Goal: Transaction & Acquisition: Obtain resource

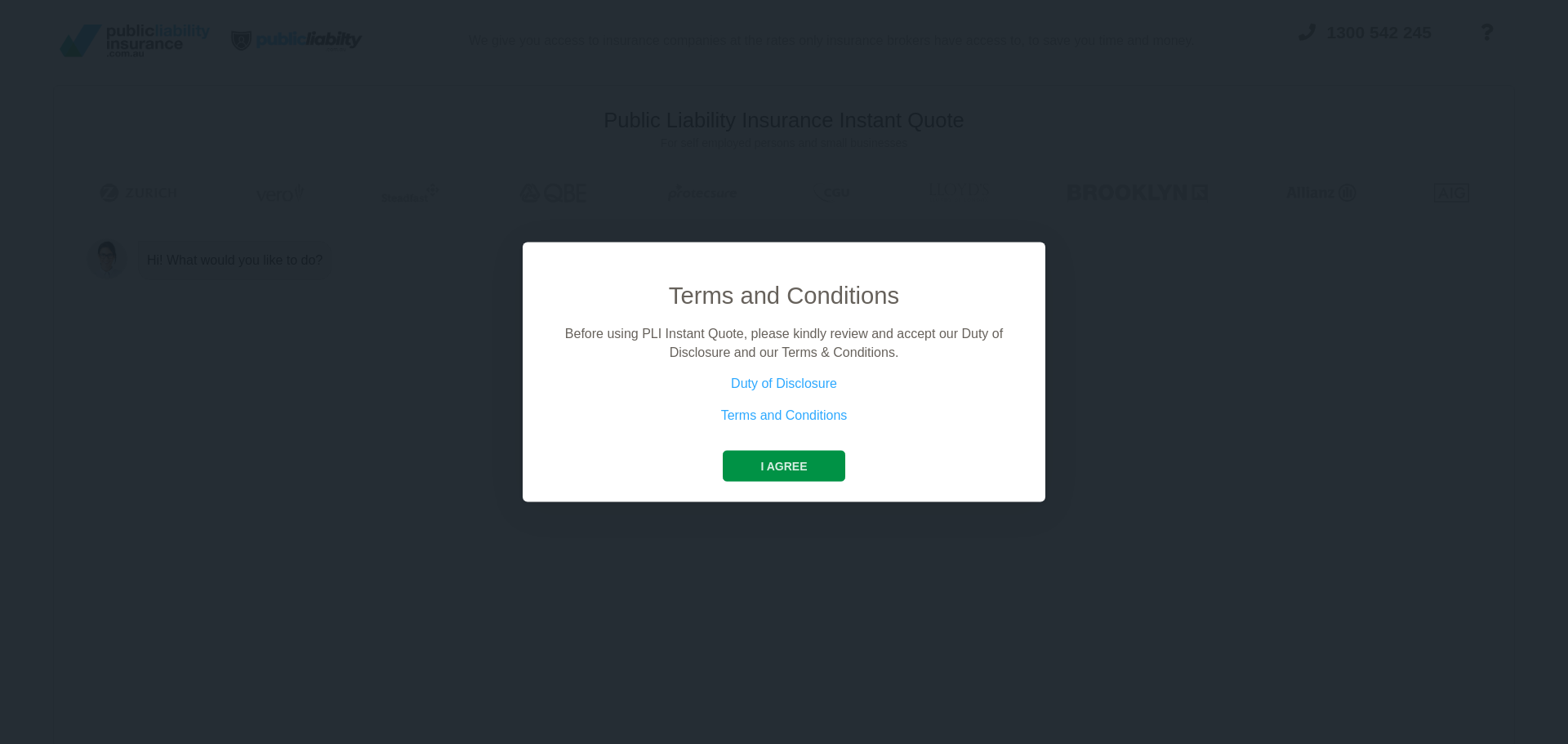
click at [812, 468] on button "I agree" at bounding box center [784, 466] width 122 height 31
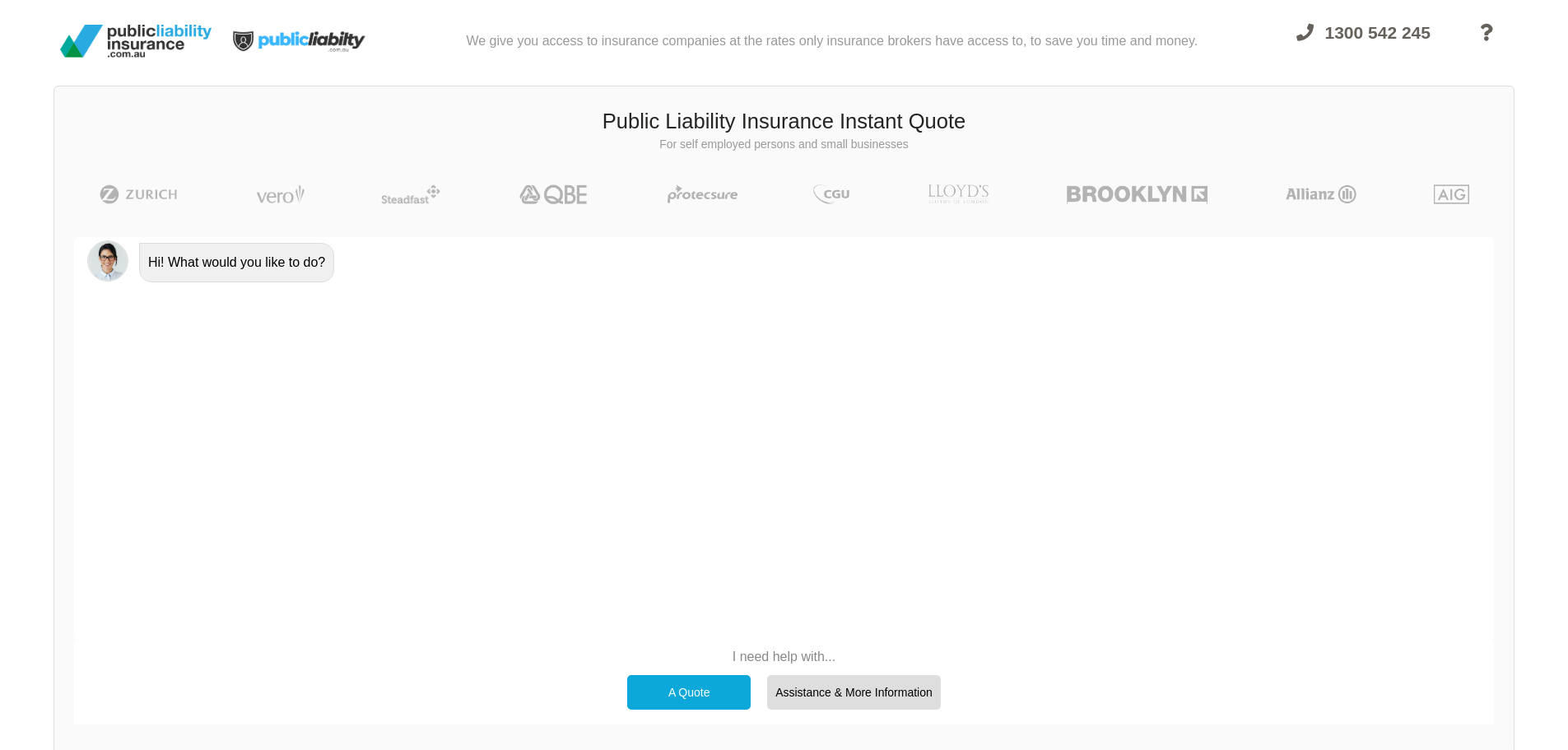
click at [576, 481] on div "Hi! What would you like to do?" at bounding box center [784, 438] width 1420 height 404
click at [671, 690] on div "A Quote" at bounding box center [689, 692] width 124 height 35
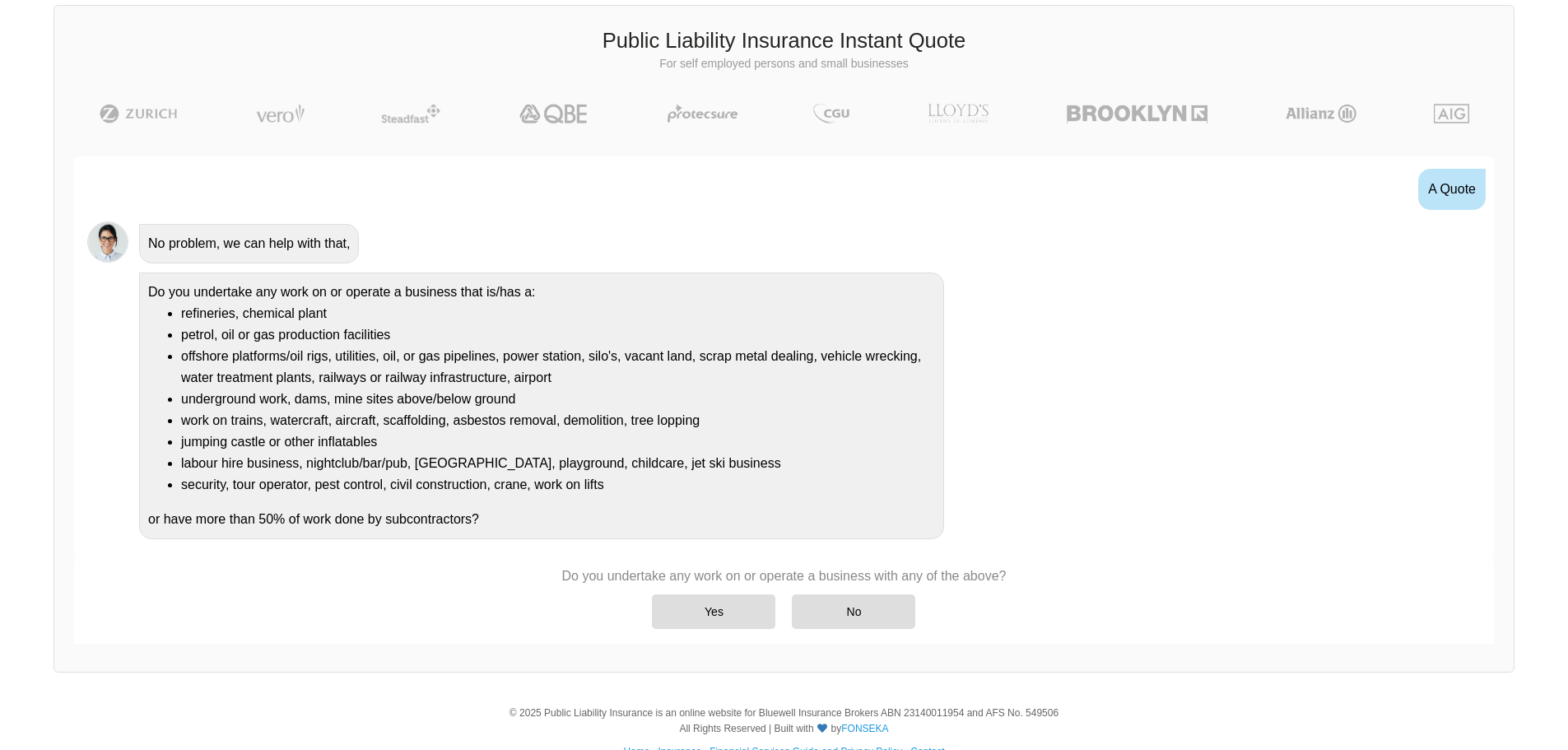
scroll to position [82, 0]
click at [725, 609] on div "Yes" at bounding box center [714, 610] width 124 height 35
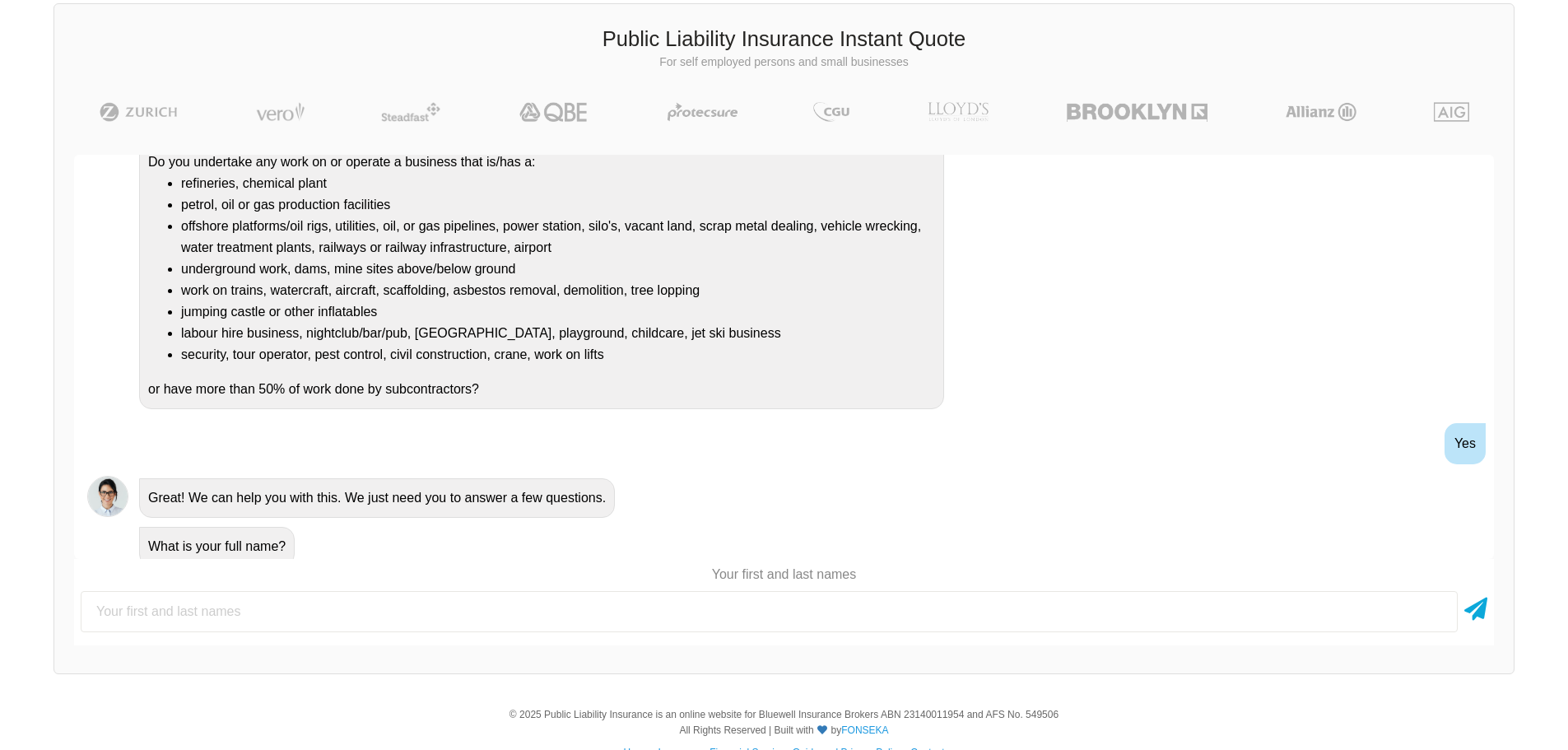
scroll to position [187, 0]
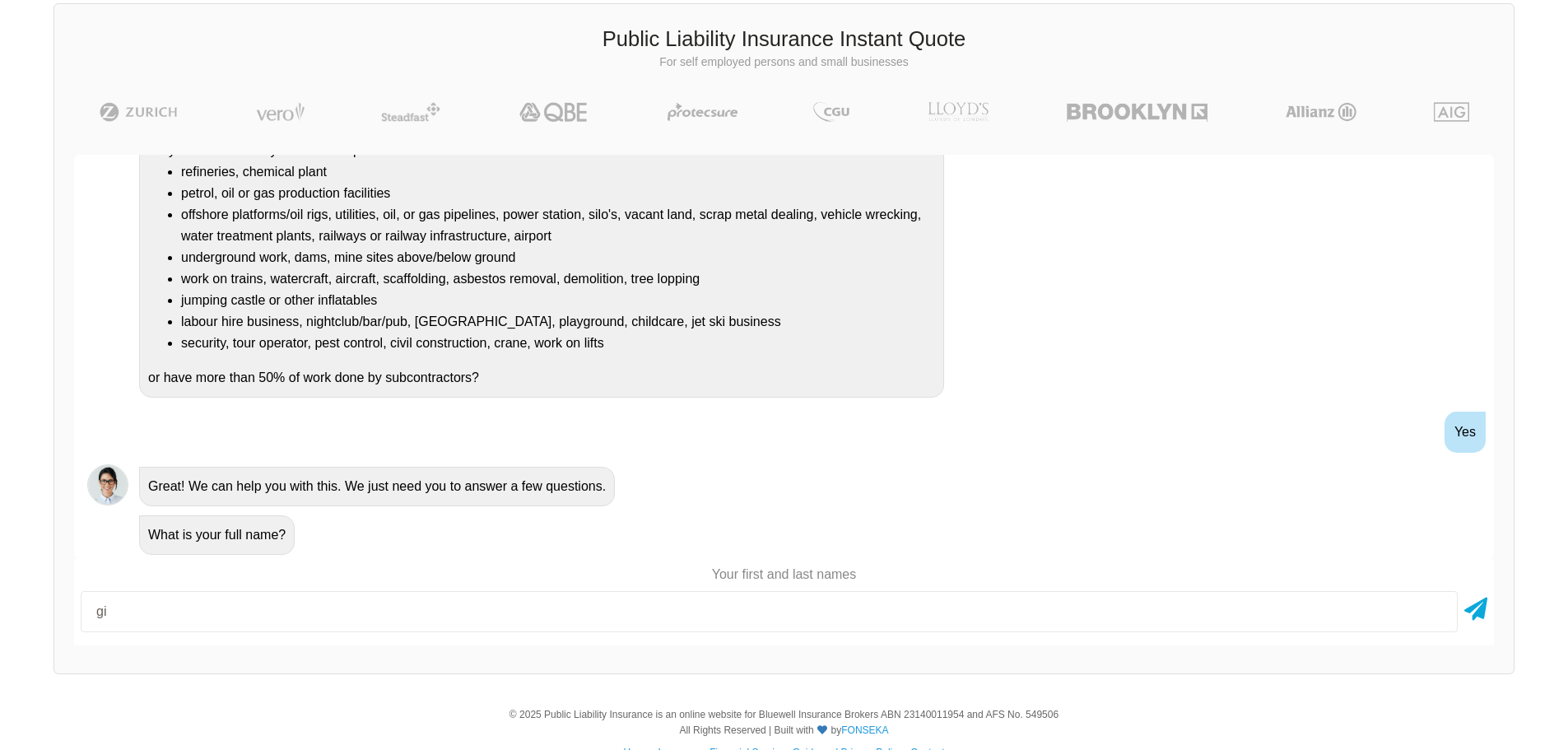
type input "g"
type input "[PERSON_NAME]"
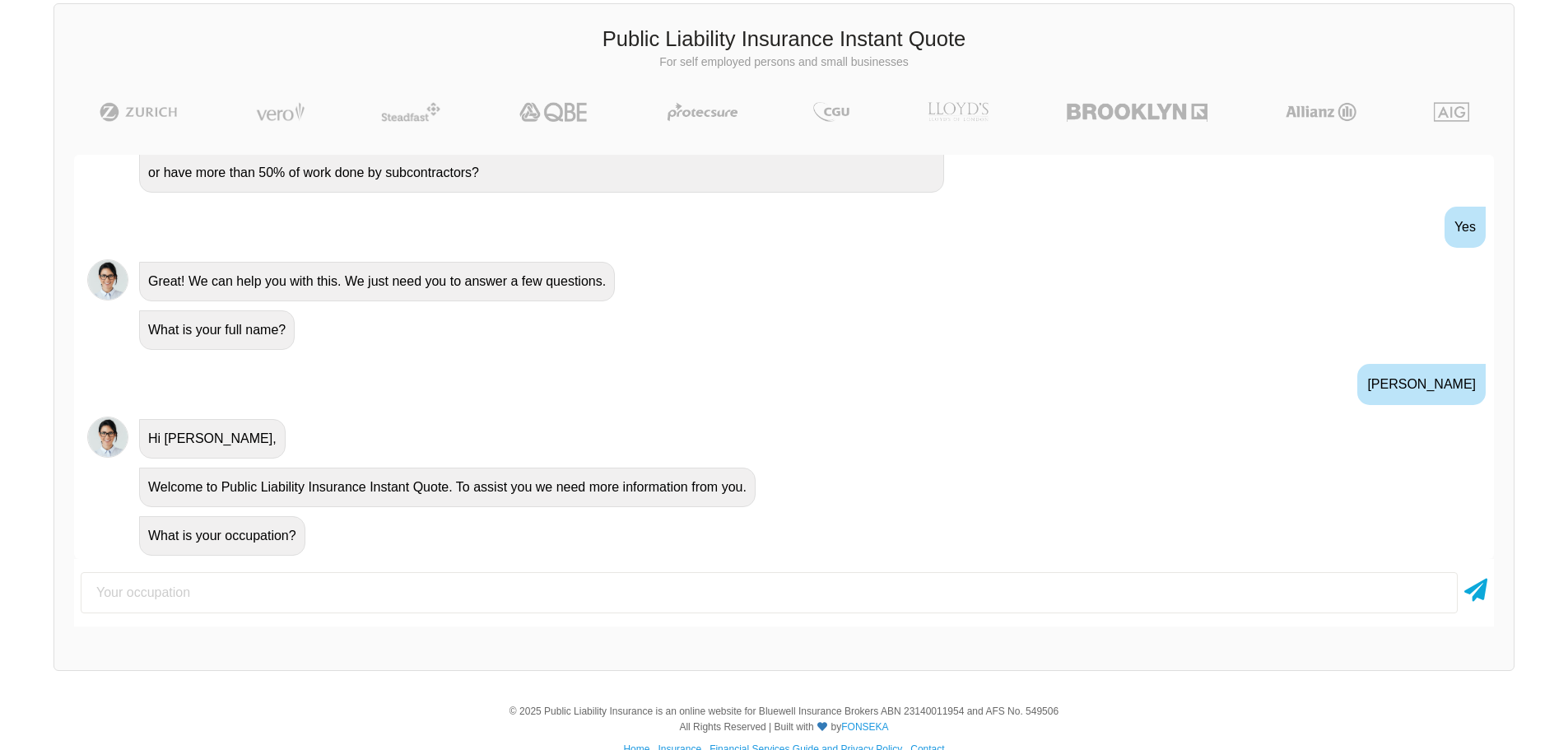
scroll to position [392, 0]
type input "support worker"
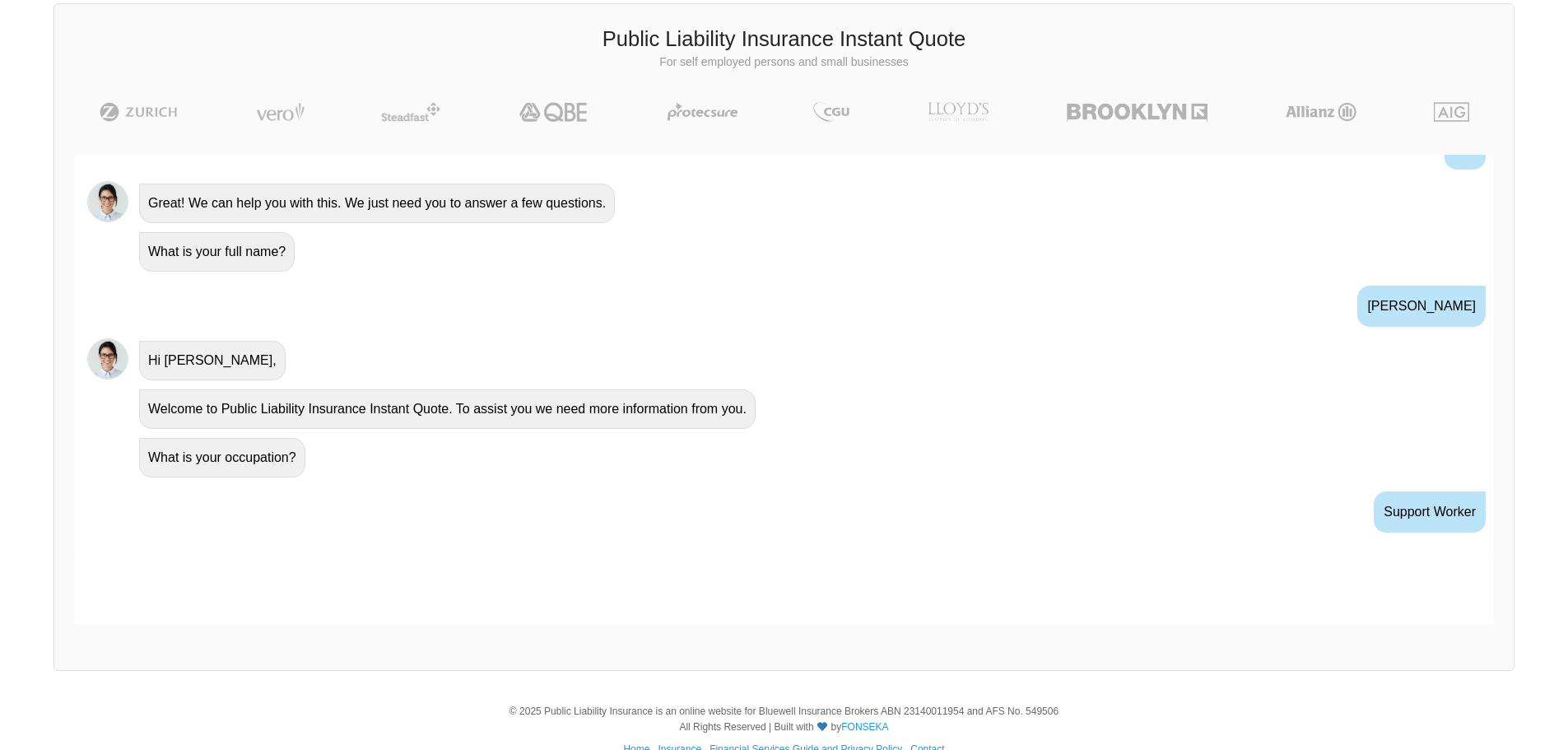
scroll to position [501, 0]
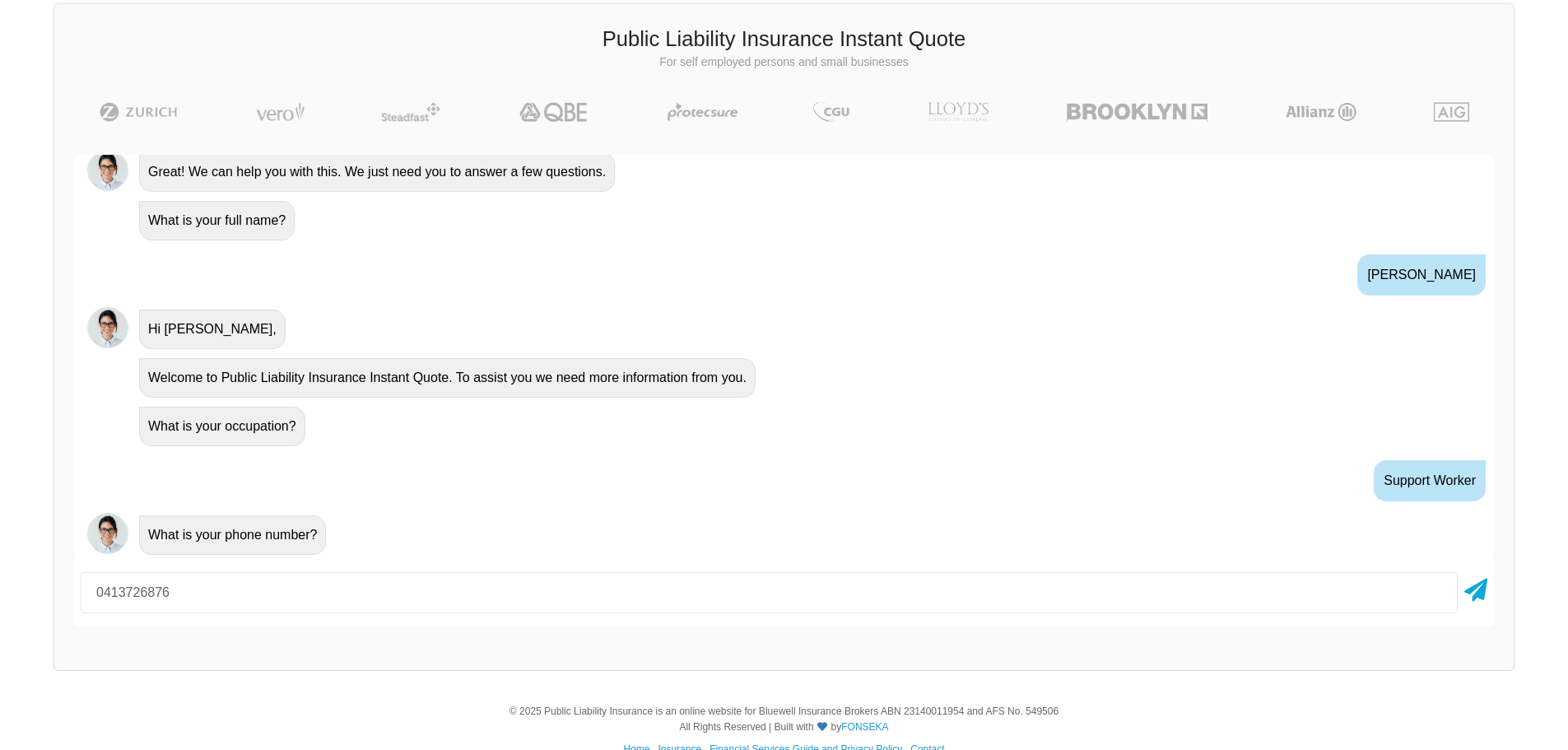
type input "0413726876"
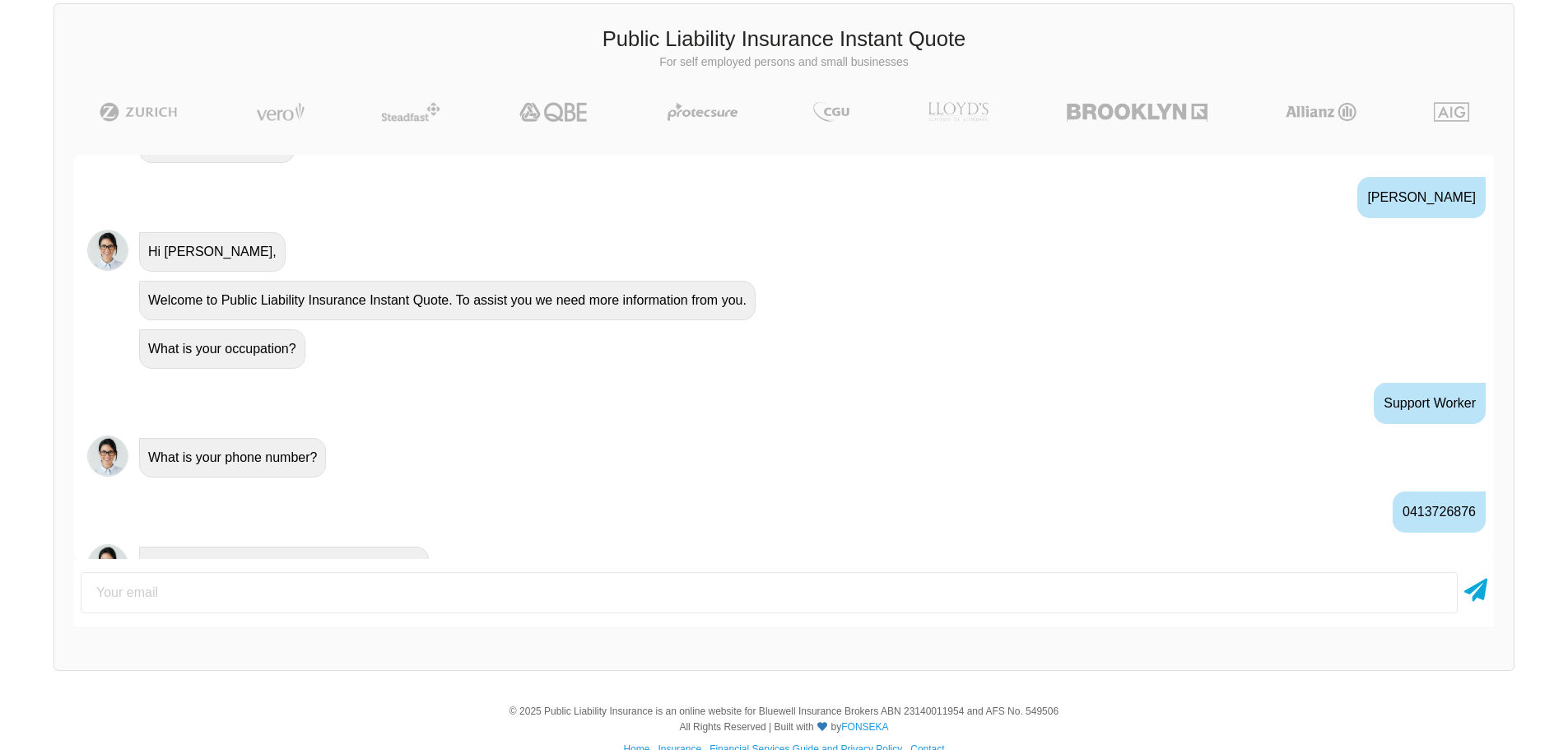
scroll to position [610, 0]
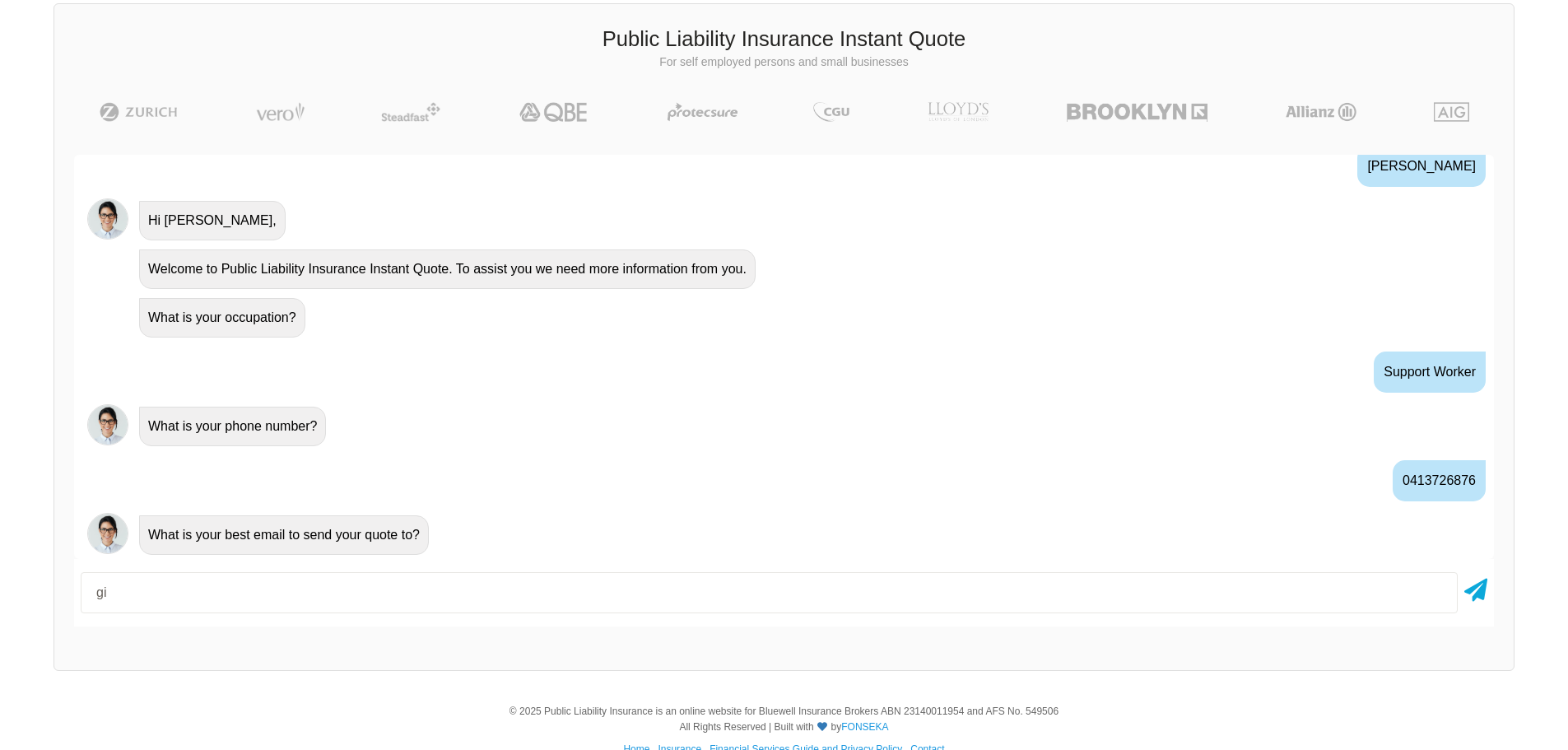
type input "g"
type input "[EMAIL_ADDRESS][DOMAIN_NAME]"
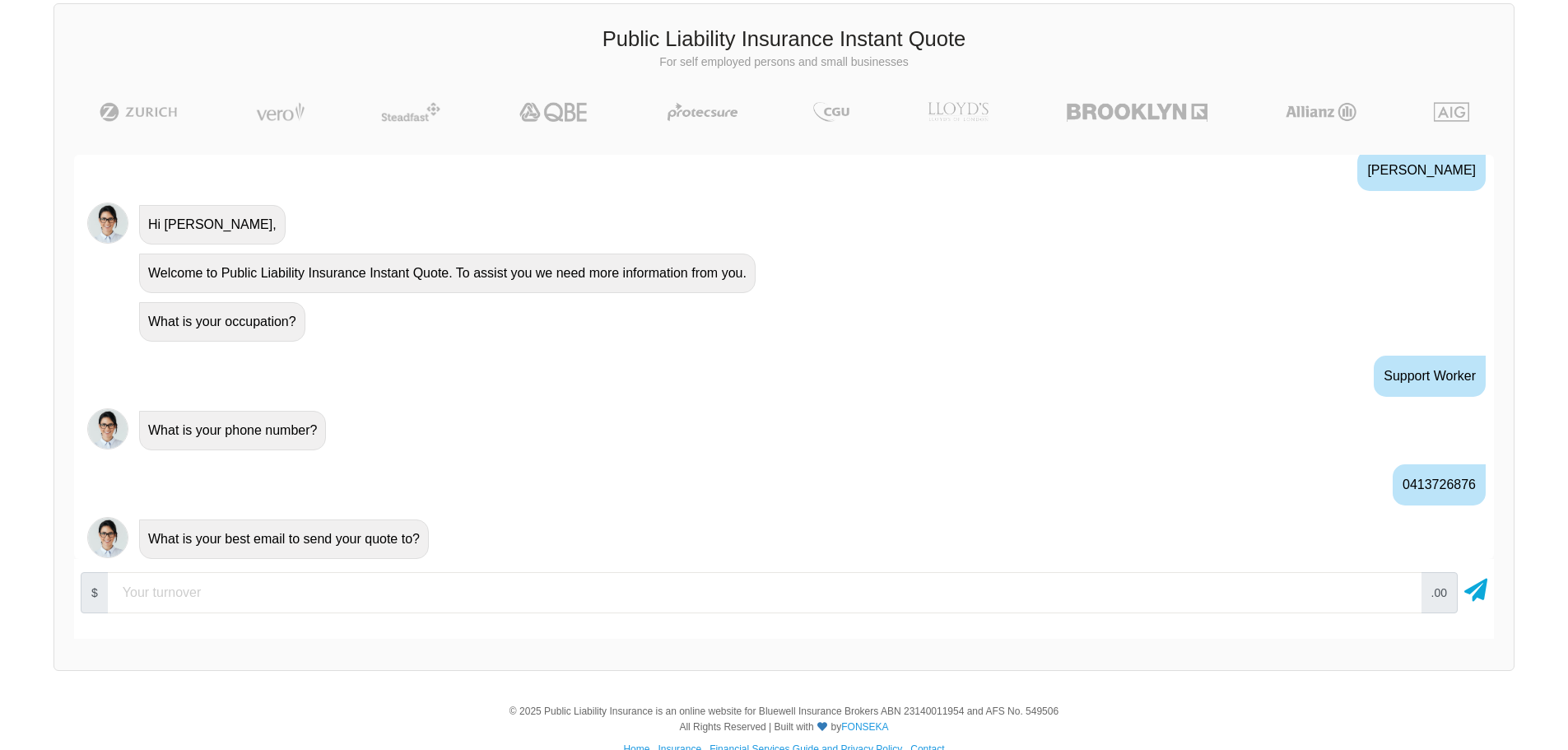
scroll to position [636, 0]
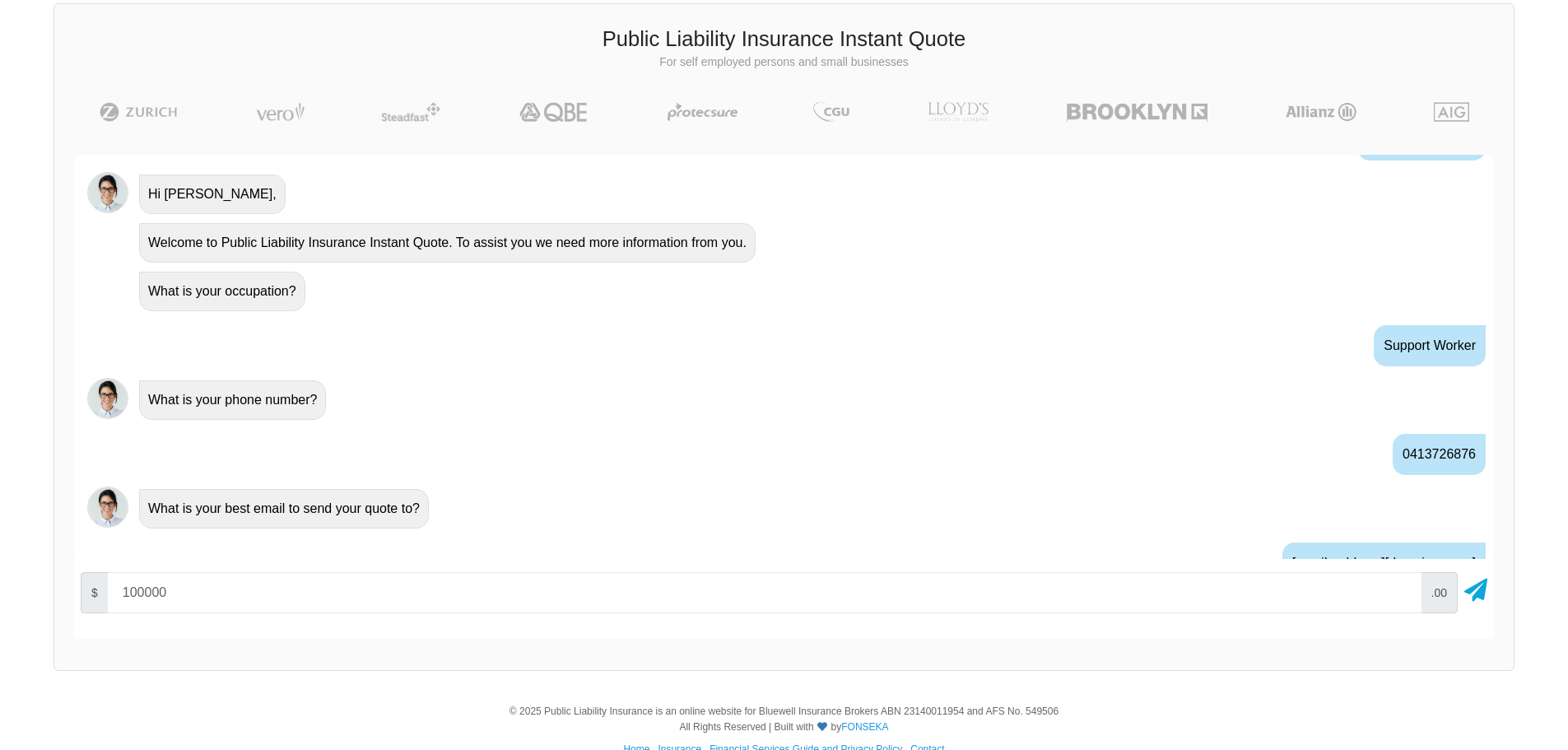
type input "100000"
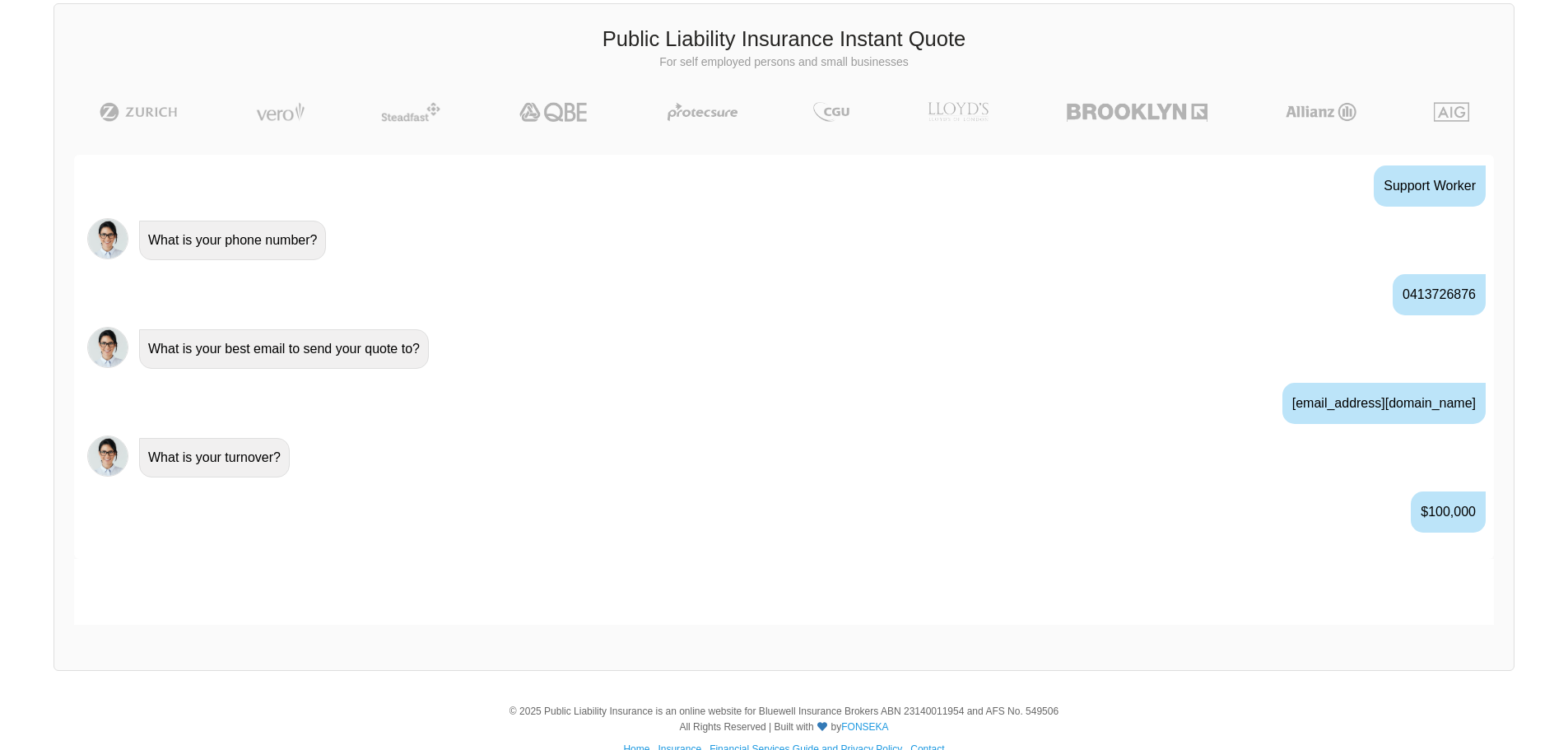
scroll to position [827, 0]
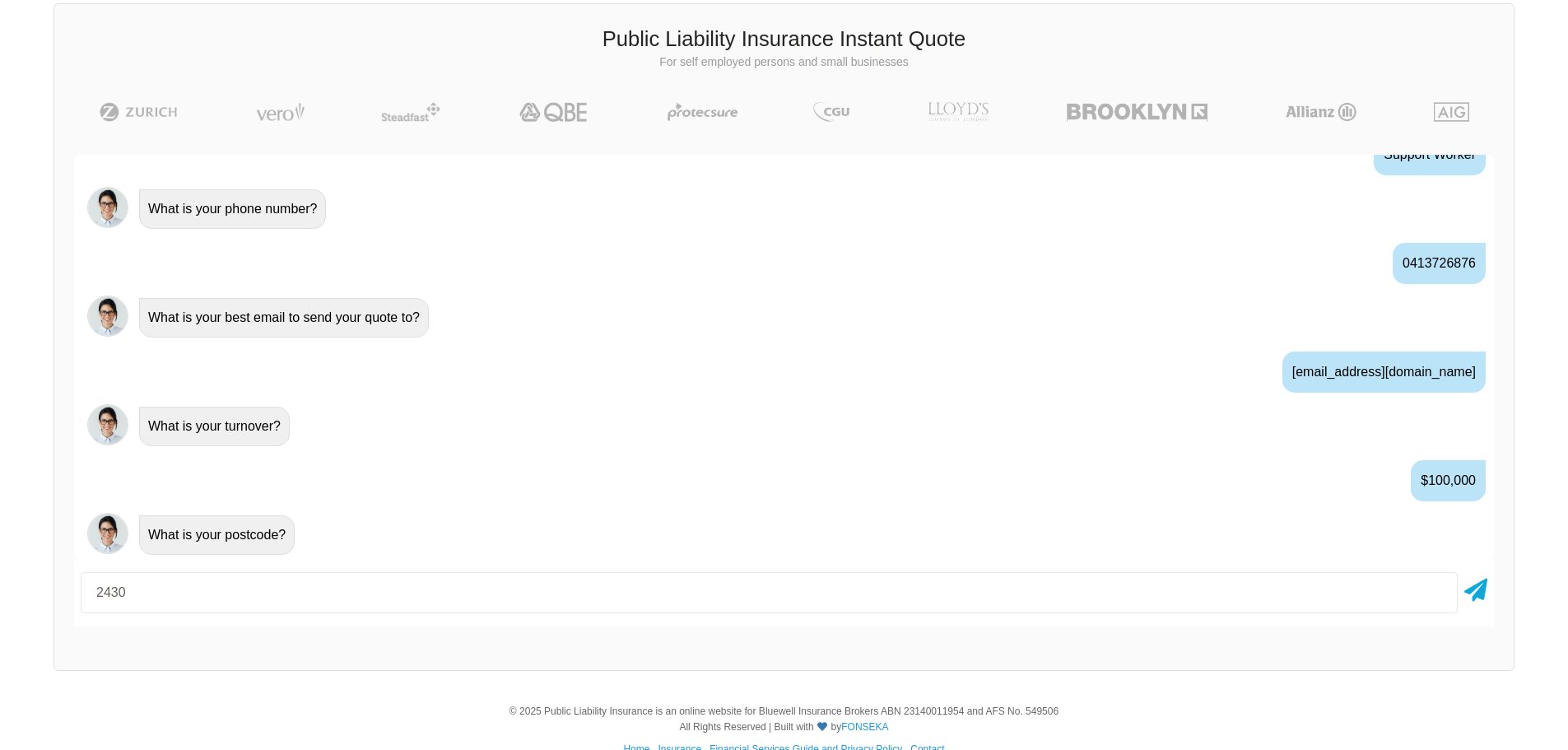
type input "2430"
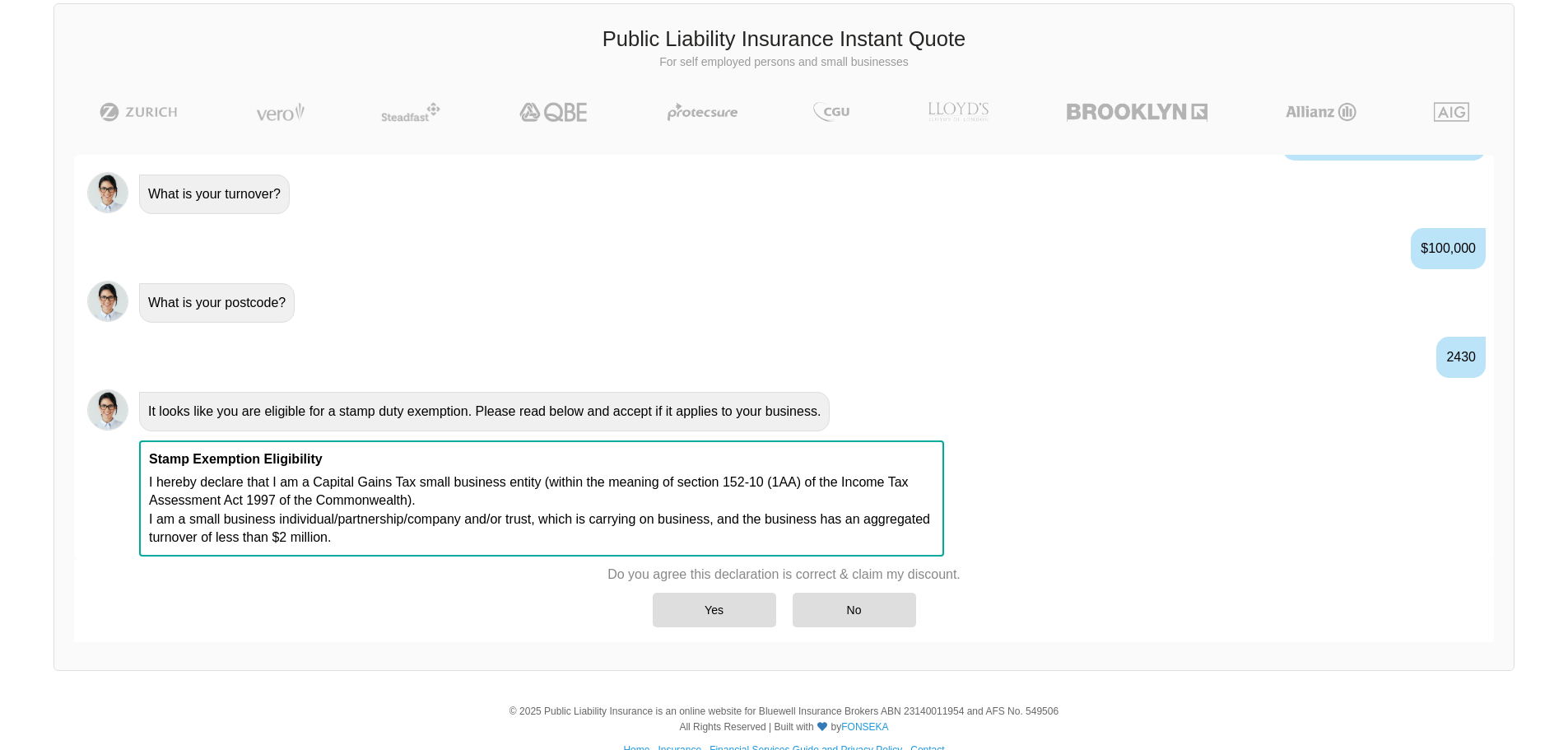
scroll to position [1062, 0]
click at [861, 606] on div "No" at bounding box center [855, 610] width 124 height 35
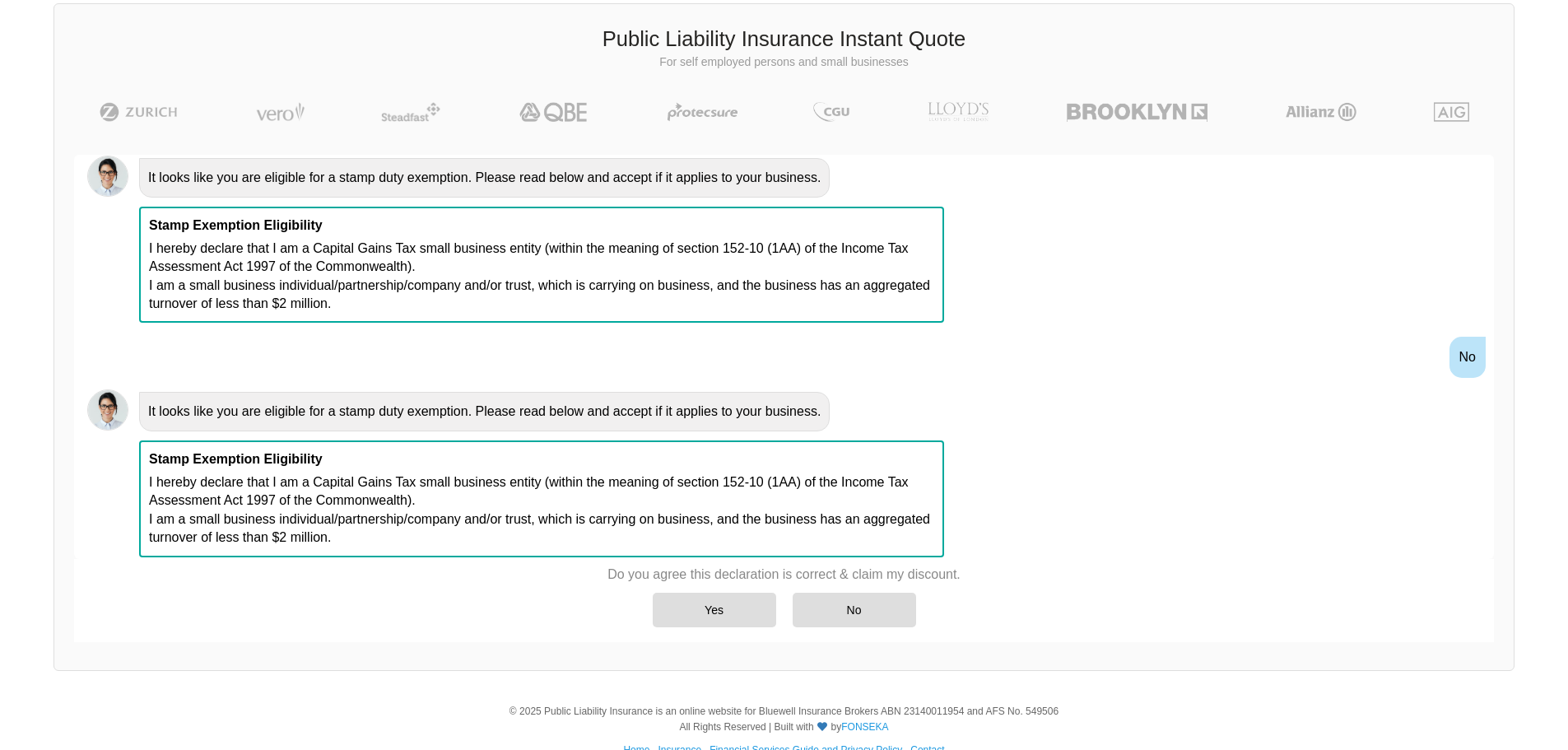
scroll to position [1295, 0]
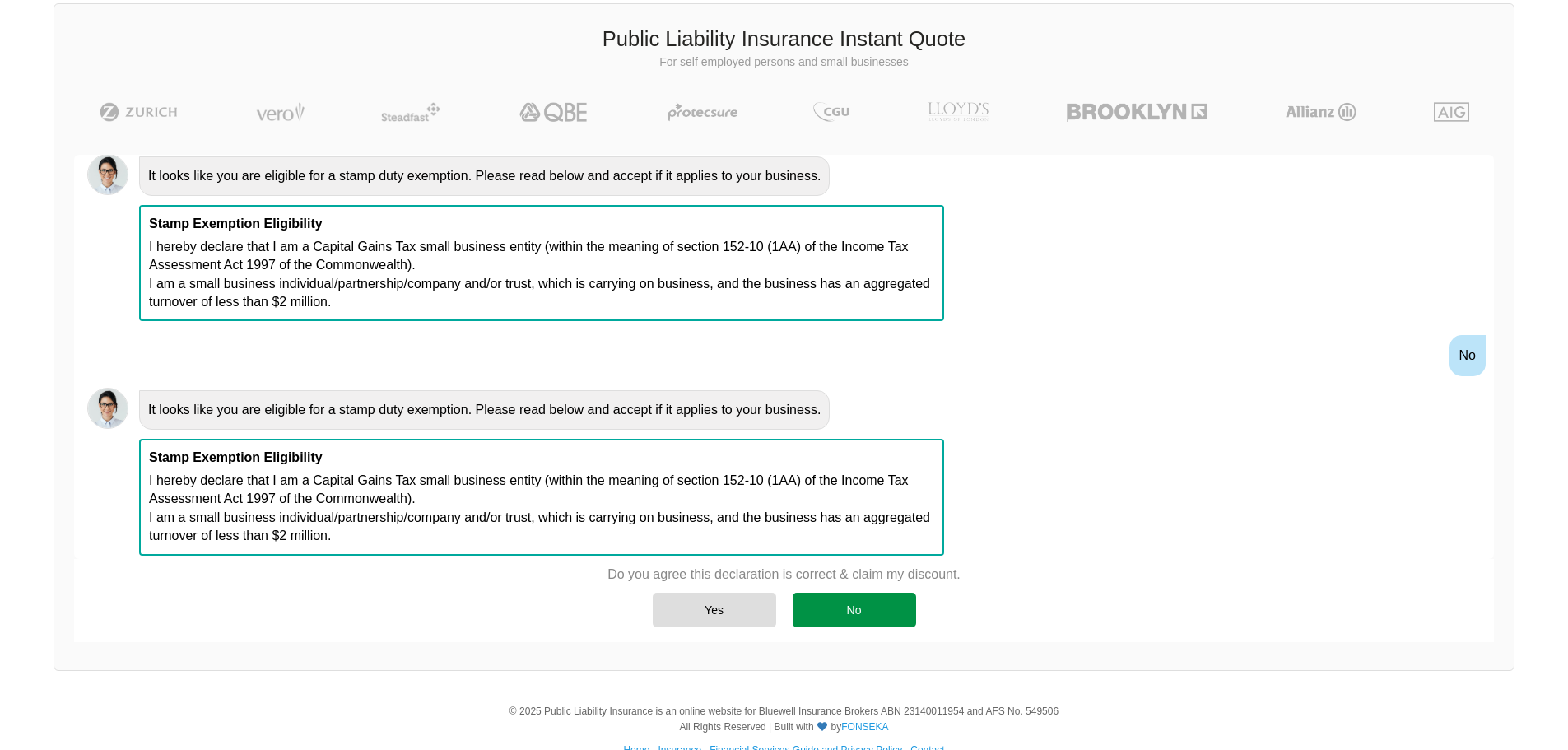
click at [864, 606] on div "No" at bounding box center [855, 610] width 124 height 35
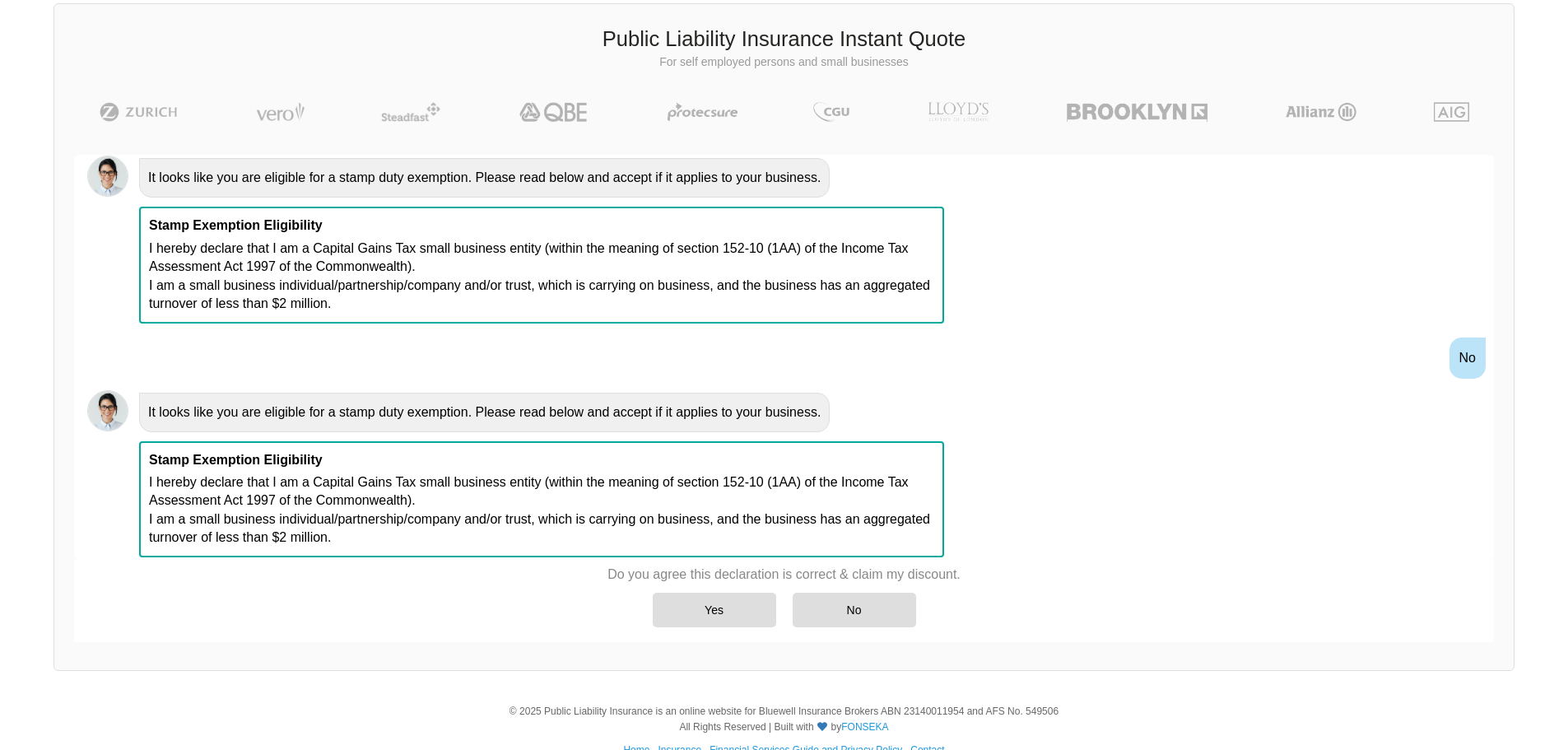
scroll to position [1529, 0]
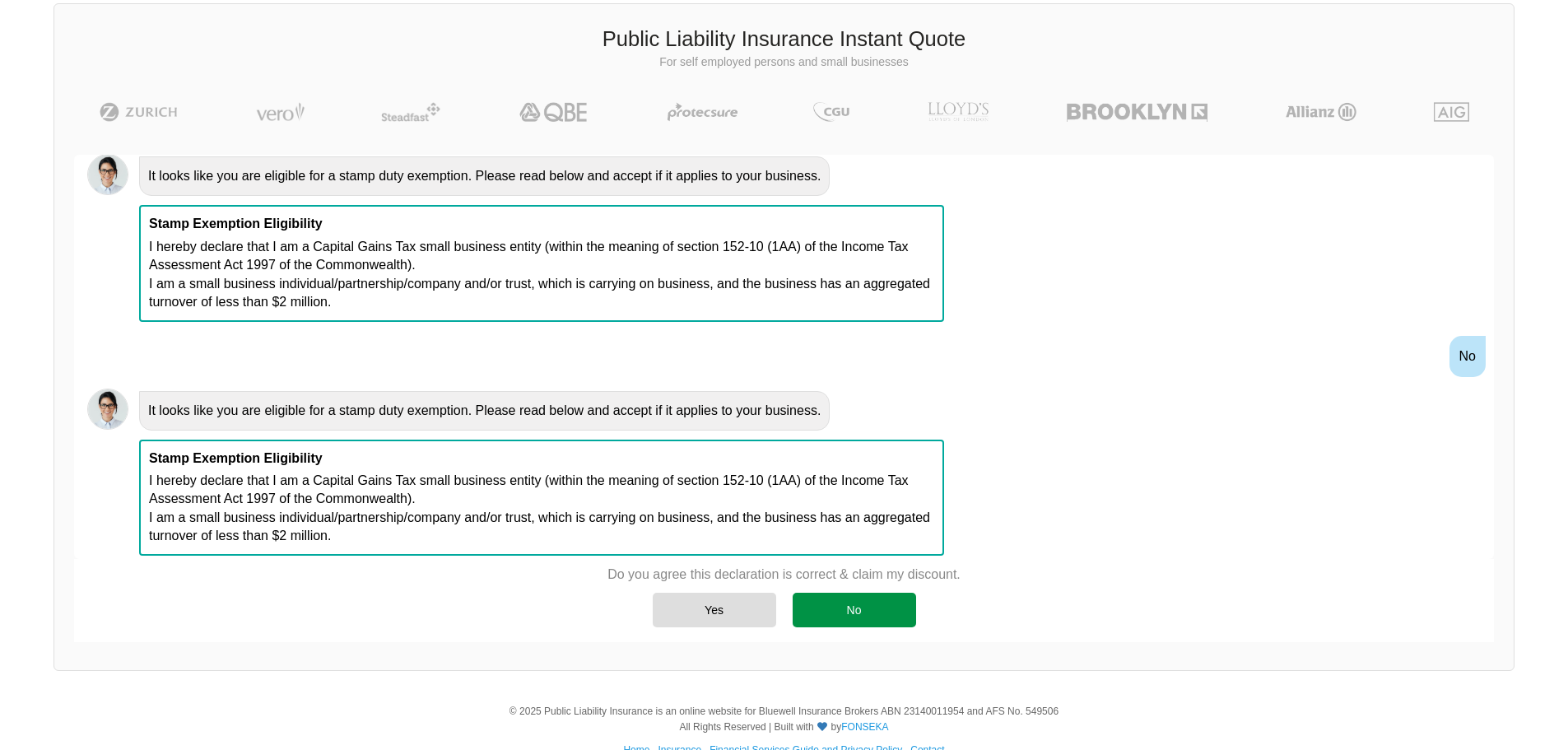
click at [873, 618] on div "No" at bounding box center [855, 610] width 124 height 35
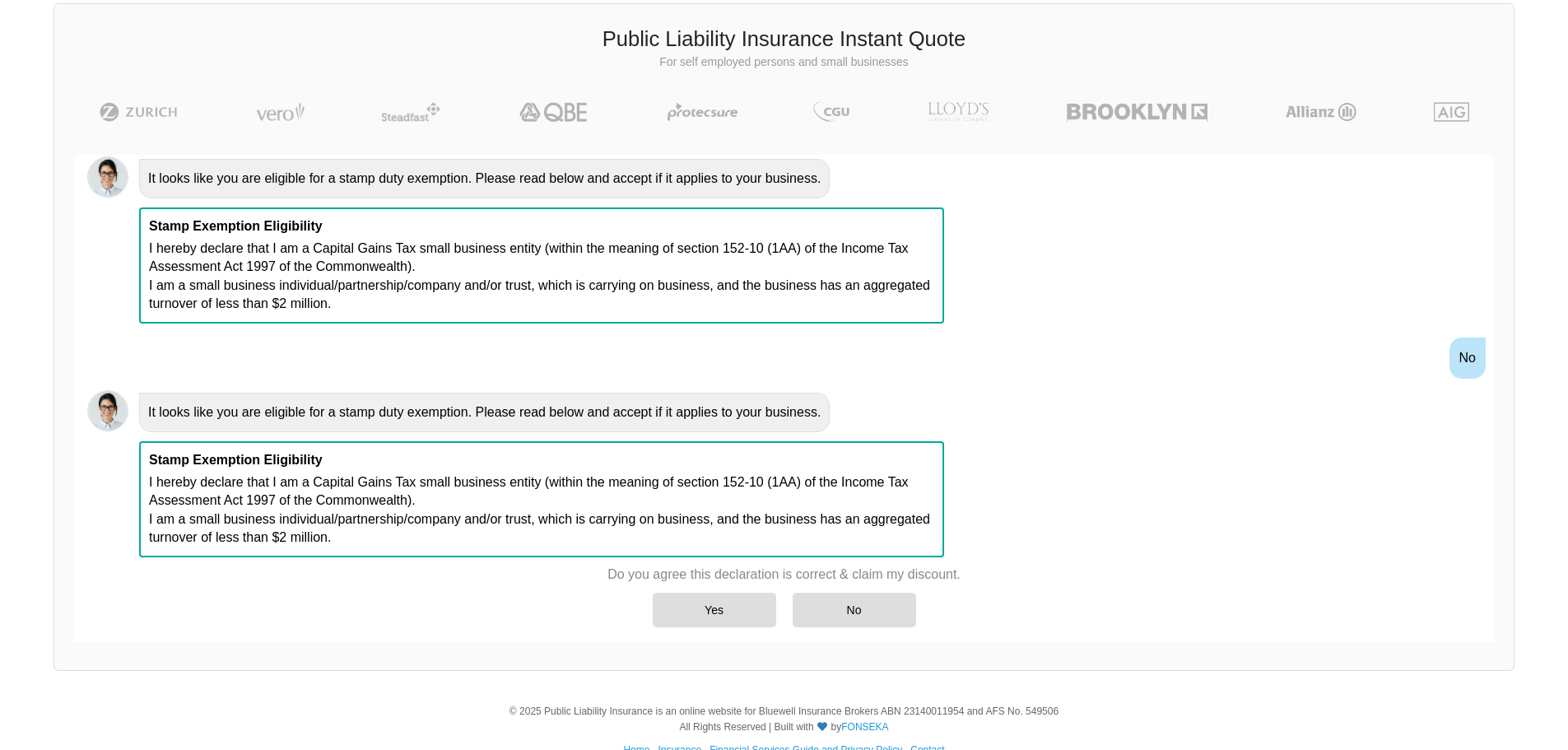
scroll to position [1763, 0]
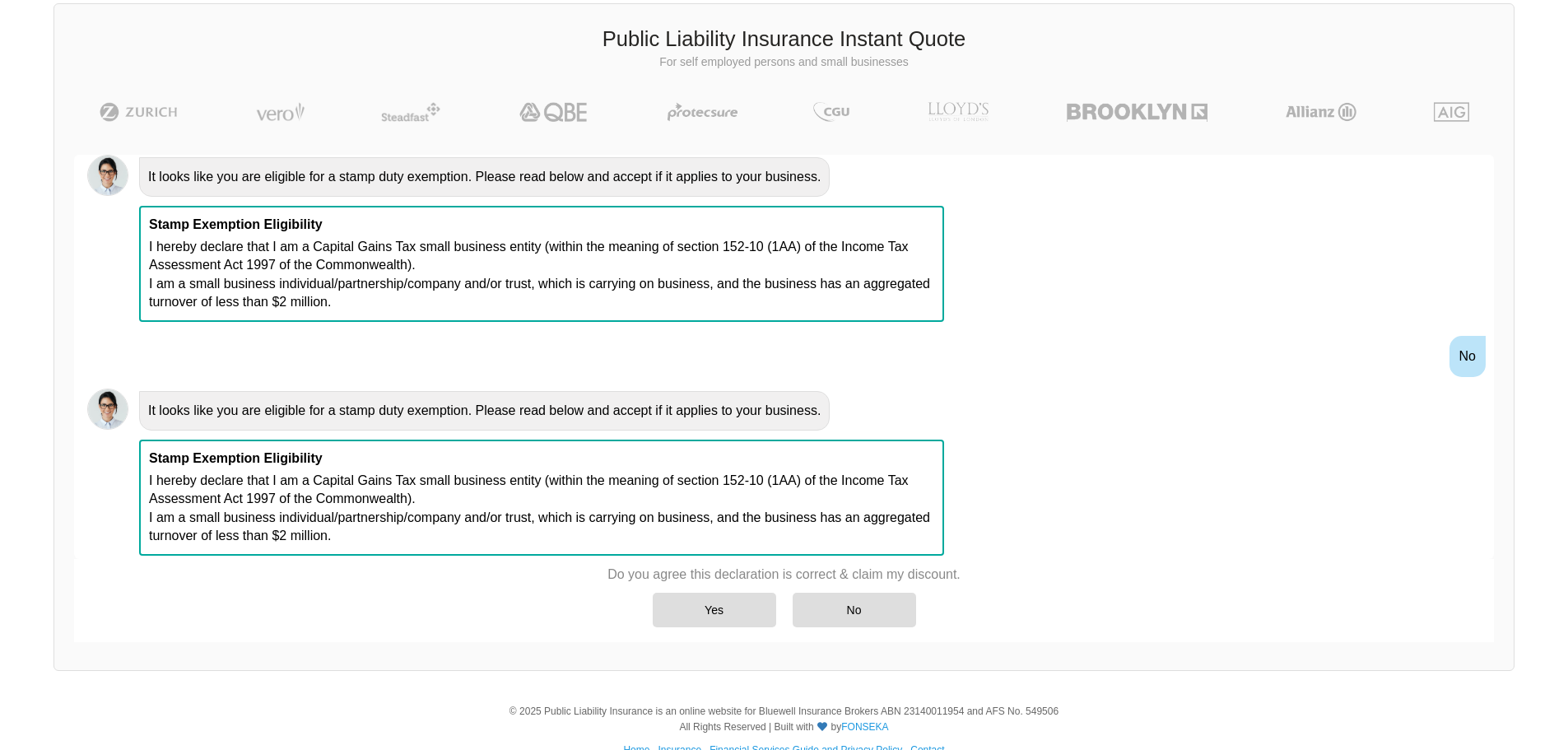
click at [710, 663] on div "Public Liability Insurance Instant Quote For self employed persons and small bu…" at bounding box center [784, 337] width 1461 height 668
click at [728, 654] on div "Awesome! 100% Just a final check that all your details are correct. Your Summar…" at bounding box center [784, 398] width 1460 height 527
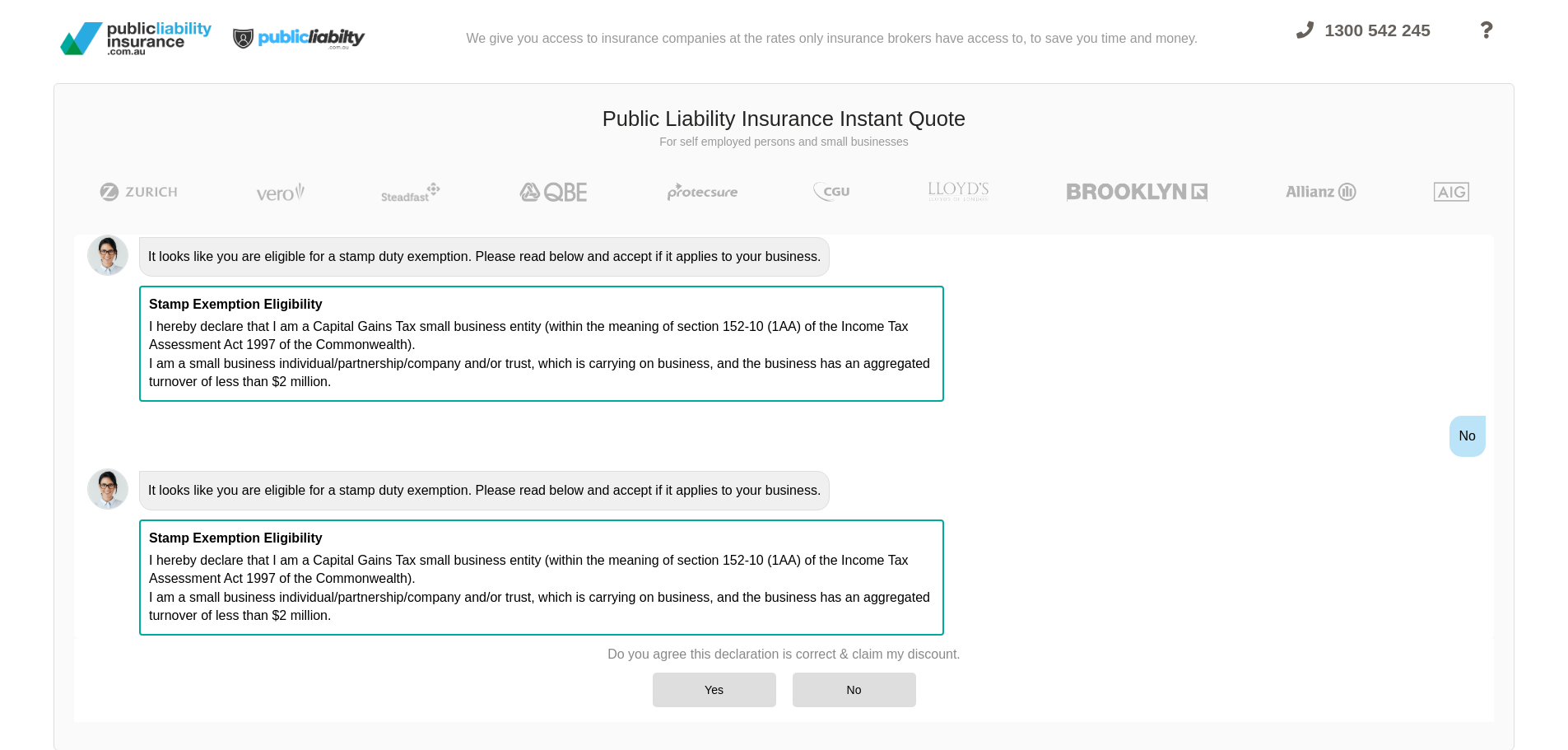
scroll to position [0, 0]
